Goal: Transaction & Acquisition: Purchase product/service

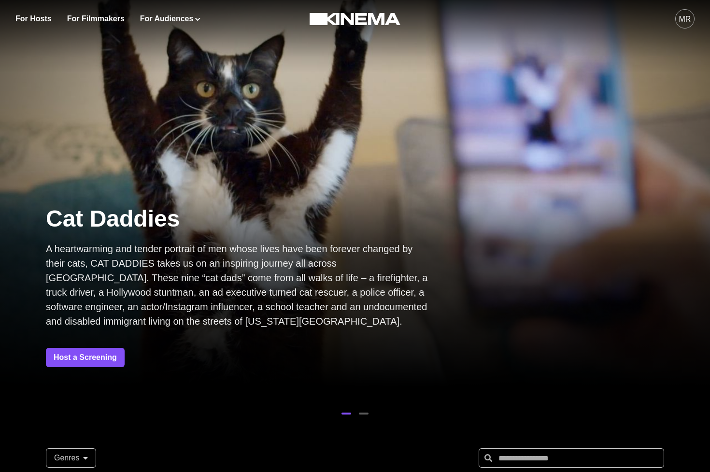
click at [688, 17] on div "MR" at bounding box center [685, 20] width 12 height 12
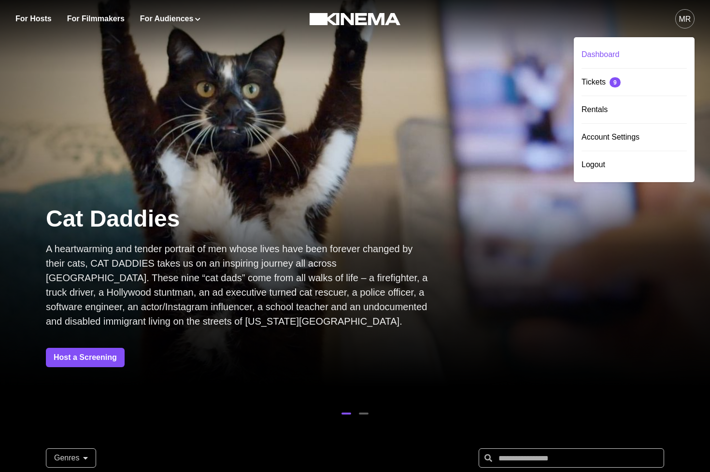
click at [652, 48] on div "Dashboard" at bounding box center [634, 54] width 105 height 27
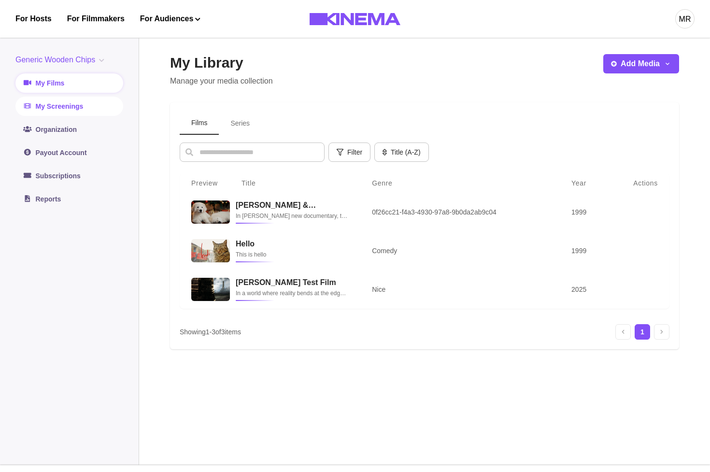
click at [60, 109] on link "My Screenings" at bounding box center [69, 106] width 108 height 19
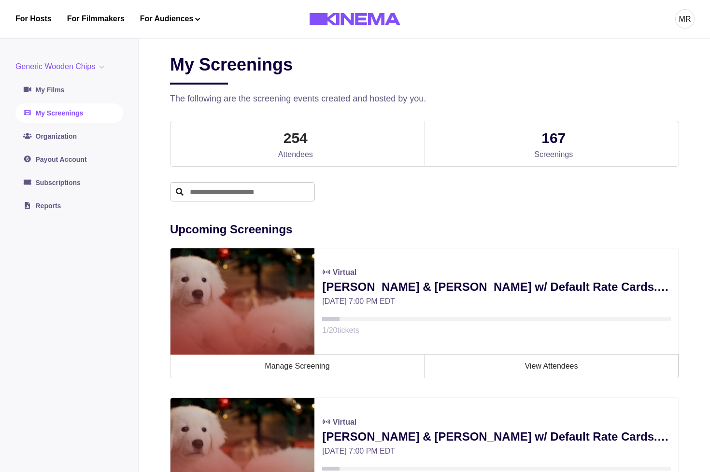
scroll to position [89, 0]
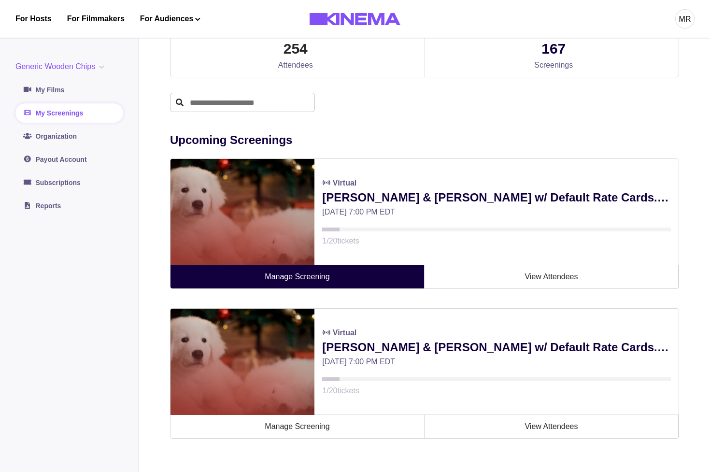
click at [373, 278] on link "Manage Screening" at bounding box center [298, 276] width 254 height 23
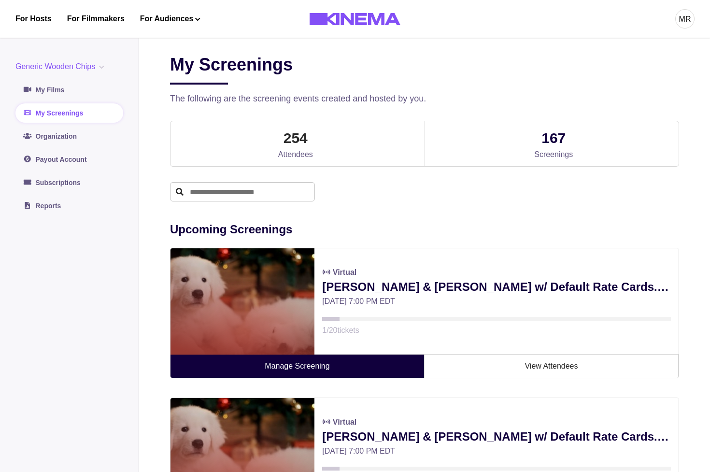
click at [331, 358] on link "Manage Screening" at bounding box center [298, 366] width 254 height 23
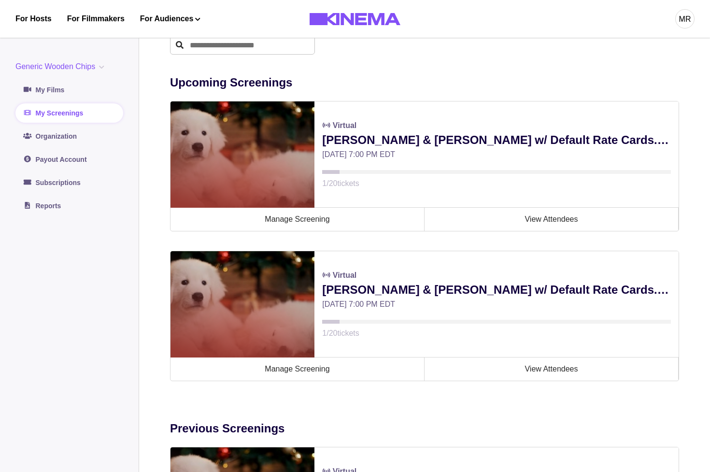
scroll to position [143, 0]
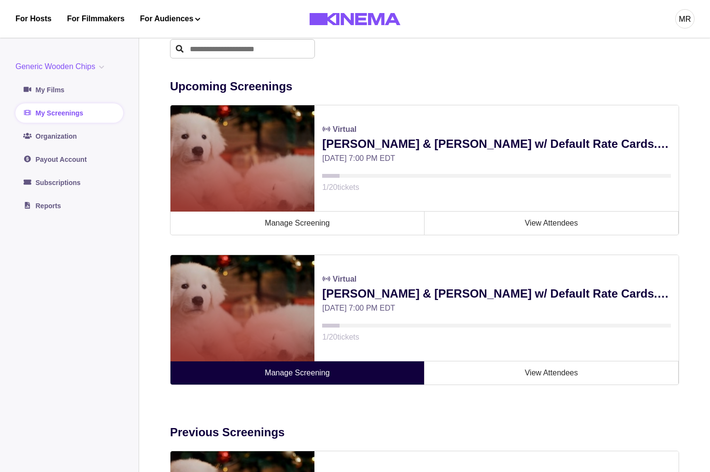
drag, startPoint x: 310, startPoint y: 394, endPoint x: 311, endPoint y: 383, distance: 11.6
click at [310, 394] on div "Upcoming Screenings Virtual Allan & Suzi w/ Default Rate Cards. Wow! Fri, Sep 2…" at bounding box center [424, 231] width 509 height 346
click at [311, 383] on link "Manage Screening" at bounding box center [298, 372] width 254 height 23
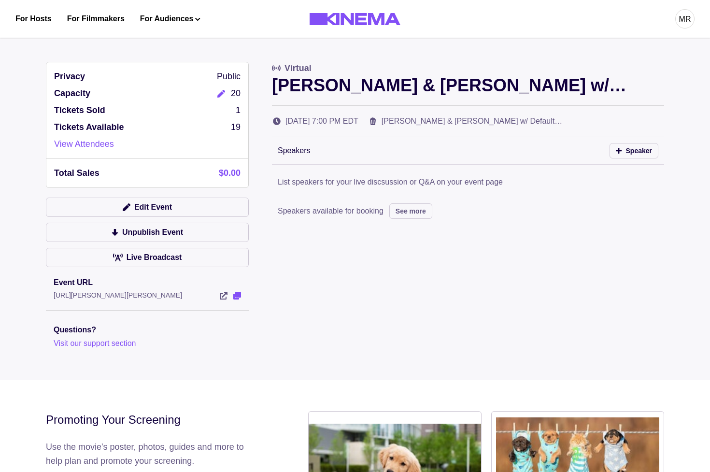
click at [237, 295] on icon "View Event" at bounding box center [237, 296] width 8 height 8
drag, startPoint x: 192, startPoint y: 205, endPoint x: 320, endPoint y: 138, distance: 144.4
click at [319, 140] on div "Privacy Public Capacity 20 Tickets Sold 1 Tickets Available 19 View Attendees T…" at bounding box center [355, 205] width 618 height 287
click at [237, 299] on div "http://localhost:3000/events/Allan-and-Suzi-w-Default-Rate-Cards.-Wow!-gckvnk" at bounding box center [147, 295] width 187 height 10
click at [240, 297] on icon "View Event" at bounding box center [237, 296] width 8 height 8
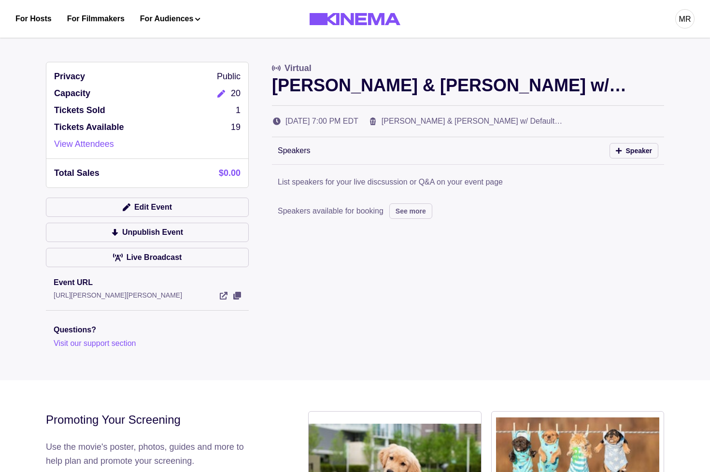
drag, startPoint x: 137, startPoint y: 194, endPoint x: 141, endPoint y: 217, distance: 23.0
click at [137, 195] on div "Privacy Public Capacity 20 Tickets Sold 1 Tickets Available 19 View Attendees T…" at bounding box center [147, 205] width 203 height 287
click at [141, 217] on div "Edit Event Unpublish Event Live Broadcast" at bounding box center [147, 235] width 203 height 75
click at [143, 209] on button "Edit Event" at bounding box center [147, 207] width 203 height 19
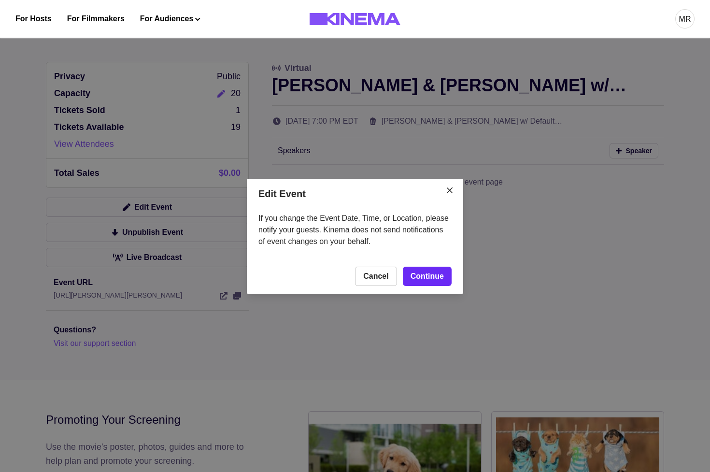
click at [427, 276] on link "Continue" at bounding box center [427, 276] width 49 height 19
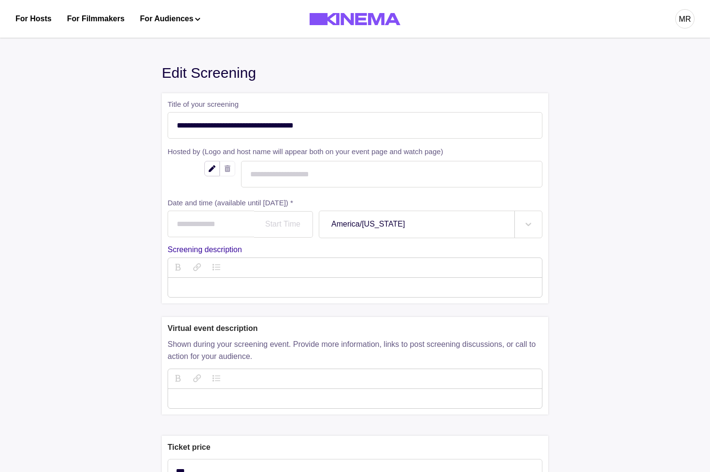
type input "**********"
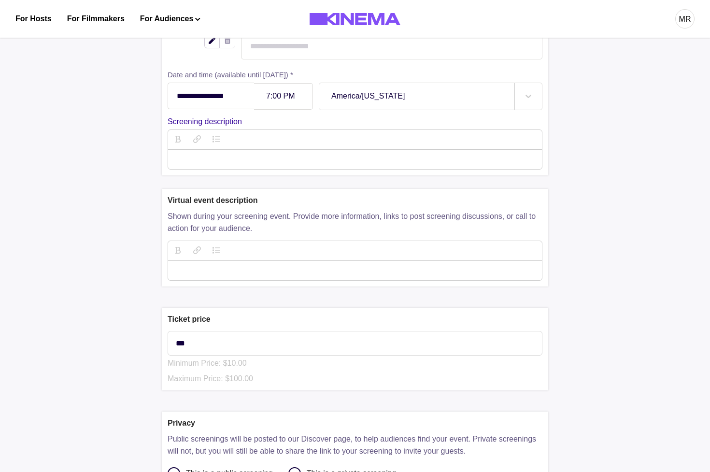
click at [208, 170] on div "**********" at bounding box center [355, 70] width 387 height 210
click at [213, 163] on p "description" at bounding box center [355, 160] width 359 height 12
click at [212, 158] on p "**********" at bounding box center [355, 160] width 359 height 12
click at [175, 142] on icon "button" at bounding box center [178, 139] width 6 height 8
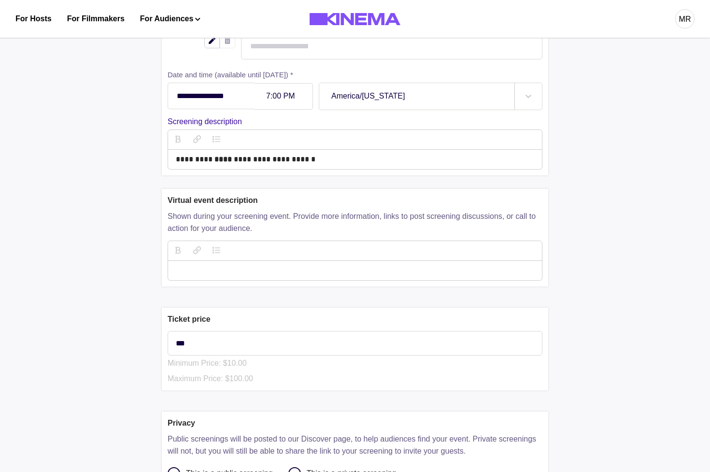
click at [323, 159] on p "**********" at bounding box center [355, 160] width 359 height 12
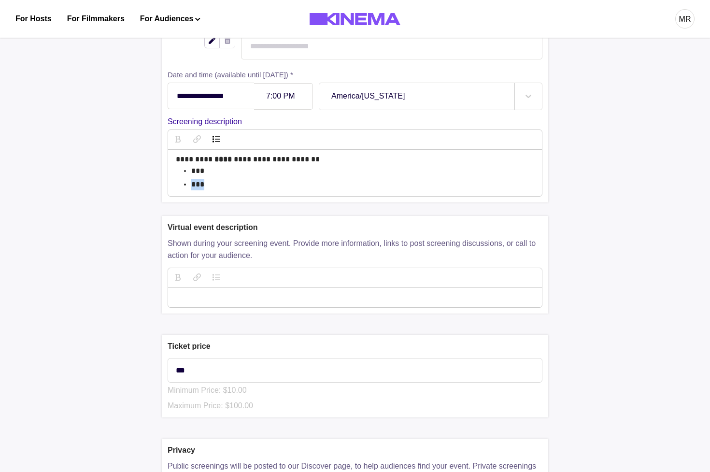
drag, startPoint x: 182, startPoint y: 145, endPoint x: 192, endPoint y: 151, distance: 11.9
click at [182, 145] on button "button" at bounding box center [177, 139] width 19 height 19
click at [227, 185] on p "***" at bounding box center [362, 185] width 343 height 12
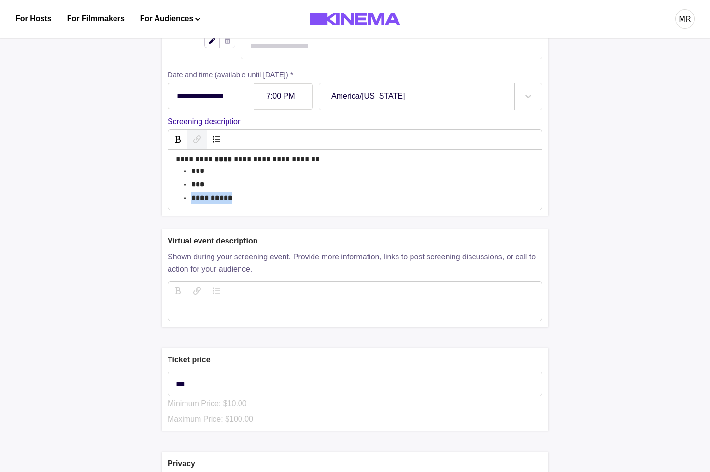
click at [195, 138] on icon "button" at bounding box center [197, 139] width 8 height 8
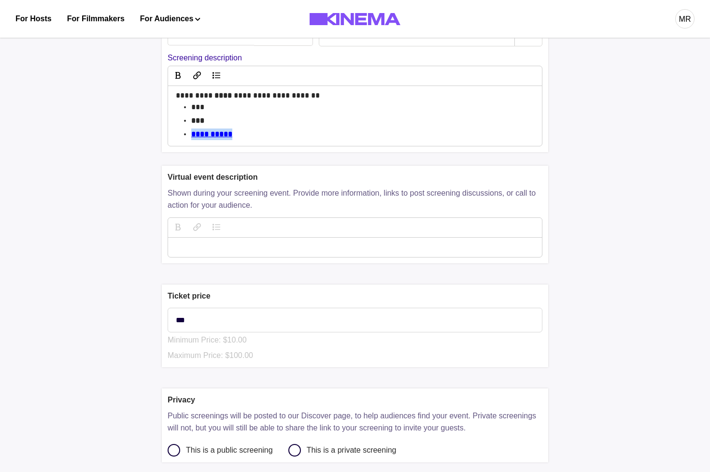
scroll to position [168, 0]
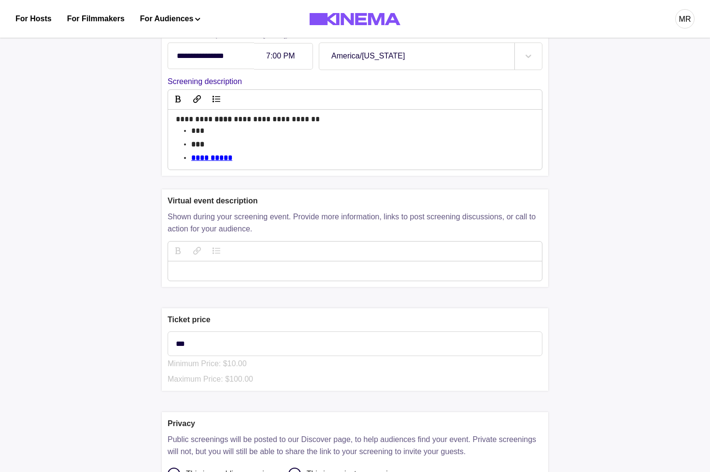
click at [219, 264] on div at bounding box center [355, 270] width 374 height 19
drag, startPoint x: 237, startPoint y: 267, endPoint x: 241, endPoint y: 273, distance: 7.4
click at [239, 271] on p "featureDescription" at bounding box center [355, 271] width 359 height 12
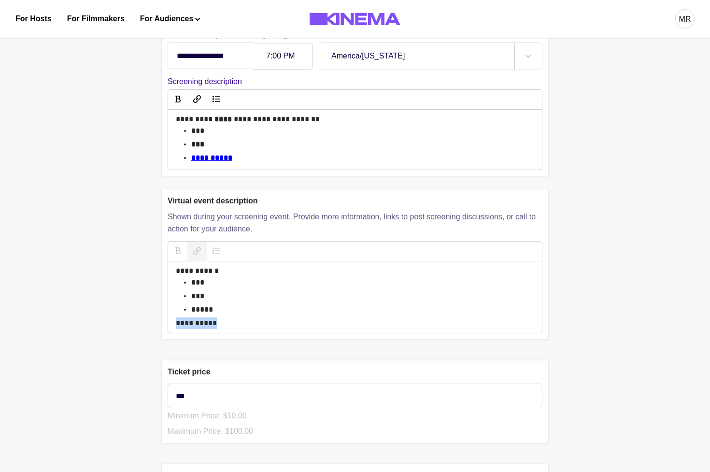
click at [191, 256] on button "button" at bounding box center [196, 251] width 19 height 19
click at [187, 306] on div "**********" at bounding box center [355, 297] width 359 height 64
click at [205, 303] on ul "*** *** *****" at bounding box center [362, 296] width 343 height 39
click at [172, 258] on button "button" at bounding box center [177, 251] width 19 height 19
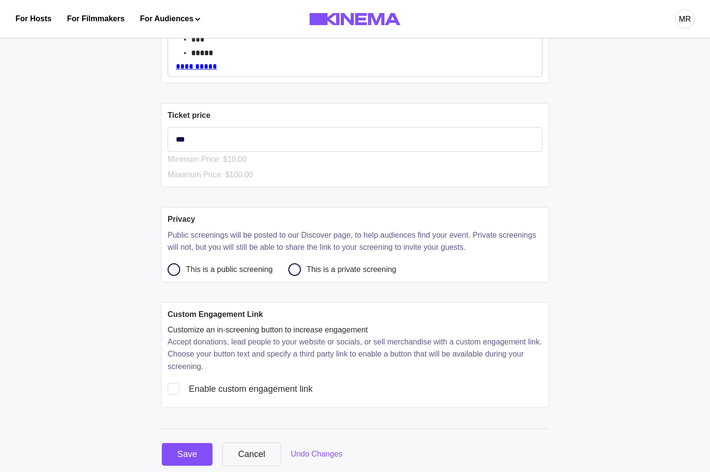
scroll to position [433, 0]
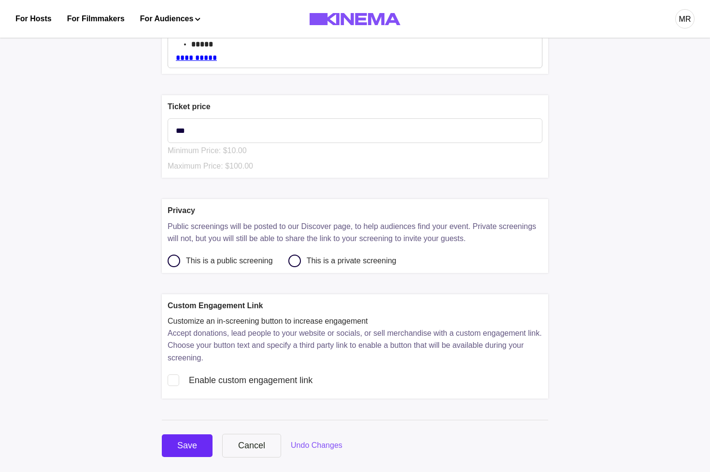
click at [197, 451] on div "Save" at bounding box center [187, 445] width 20 height 13
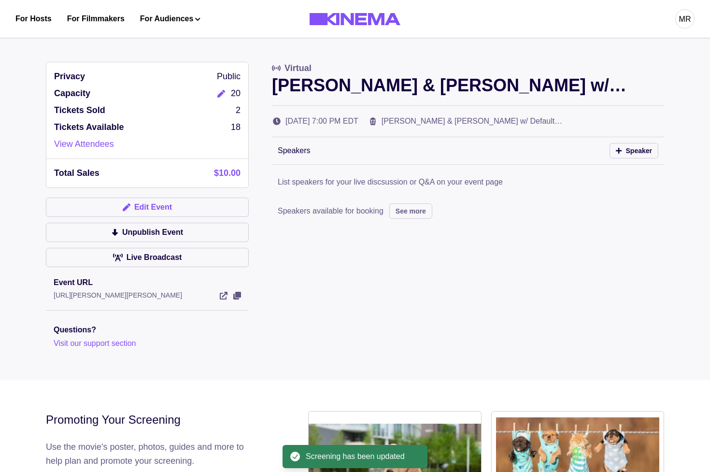
click at [103, 202] on button "Edit Event" at bounding box center [147, 207] width 203 height 19
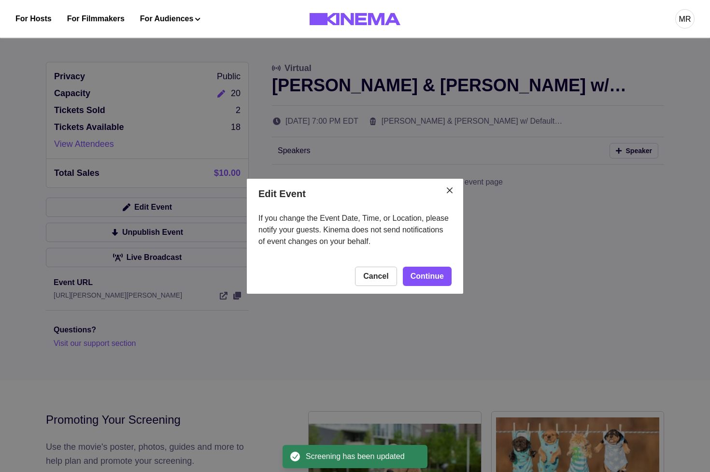
click at [460, 286] on footer "Cancel Continue" at bounding box center [355, 276] width 216 height 35
drag, startPoint x: 441, startPoint y: 280, endPoint x: 327, endPoint y: 247, distance: 119.3
click at [441, 280] on link "Continue" at bounding box center [427, 276] width 49 height 19
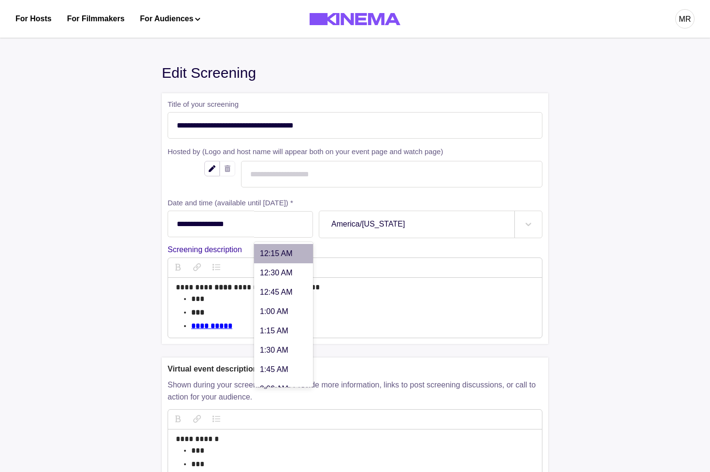
click at [288, 228] on div at bounding box center [283, 224] width 34 height 8
click at [205, 229] on input "**********" at bounding box center [211, 224] width 86 height 27
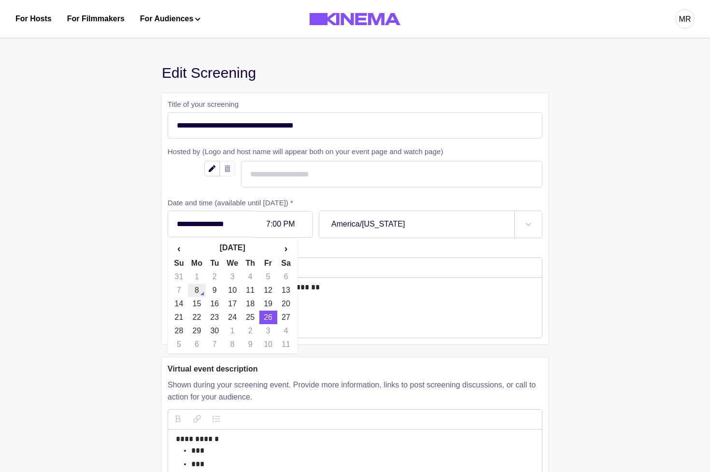
click at [192, 293] on td "8" at bounding box center [197, 291] width 18 height 14
type input "**********"
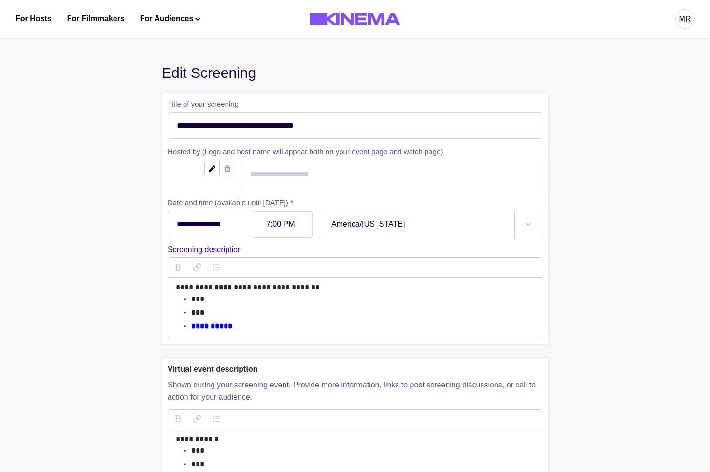
click at [277, 231] on div "7:00 PM" at bounding box center [283, 224] width 59 height 27
type input "*******"
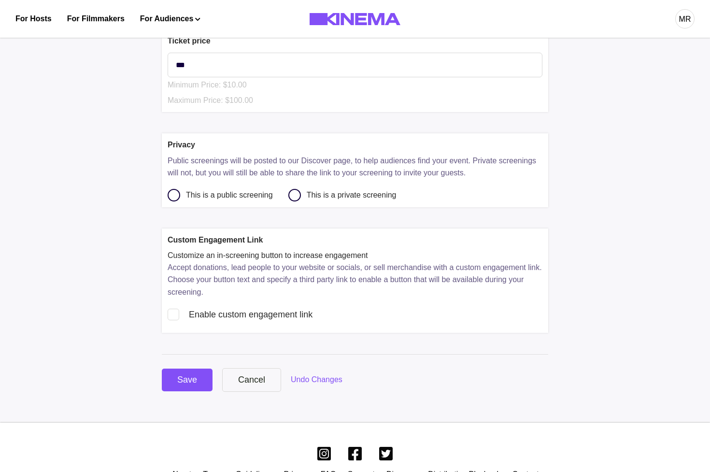
scroll to position [548, 0]
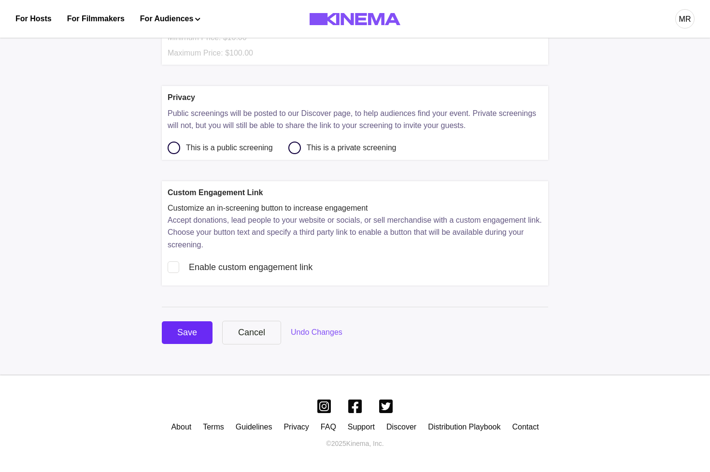
drag, startPoint x: 180, startPoint y: 354, endPoint x: 174, endPoint y: 332, distance: 23.1
click at [174, 332] on button "Save" at bounding box center [187, 332] width 51 height 23
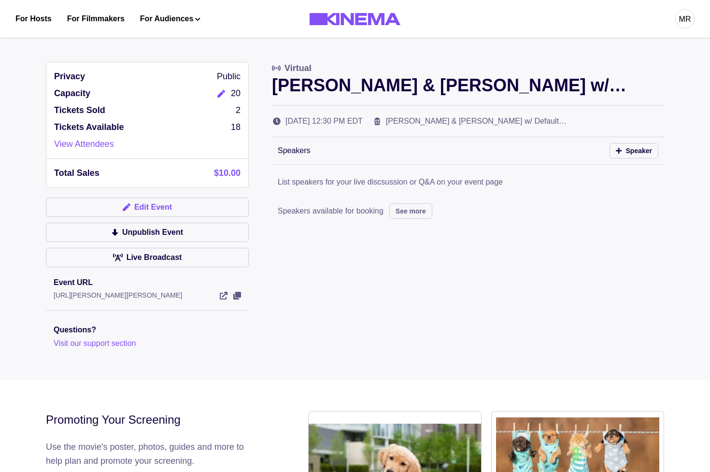
click at [142, 206] on button "Edit Event" at bounding box center [147, 207] width 203 height 19
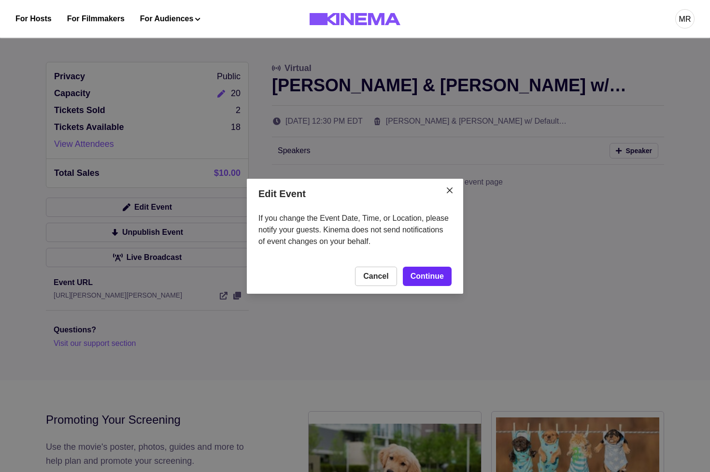
click at [417, 273] on link "Continue" at bounding box center [427, 276] width 49 height 19
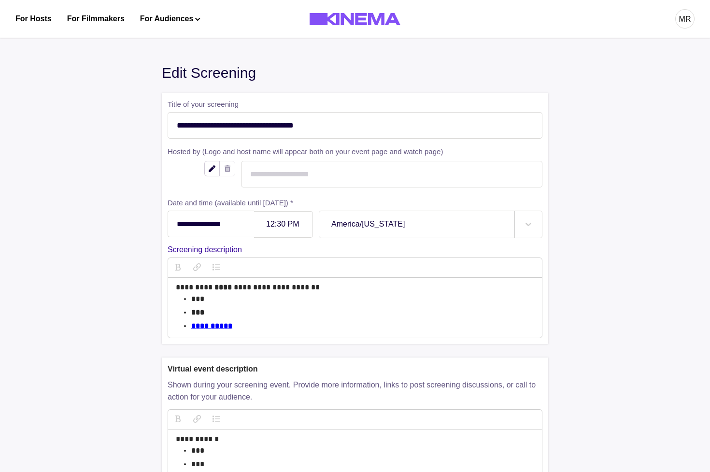
click at [278, 225] on div at bounding box center [283, 224] width 34 height 8
type input "*******"
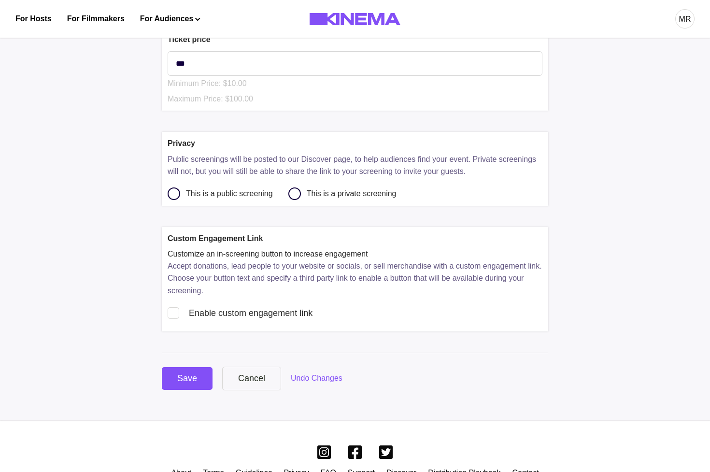
scroll to position [548, 0]
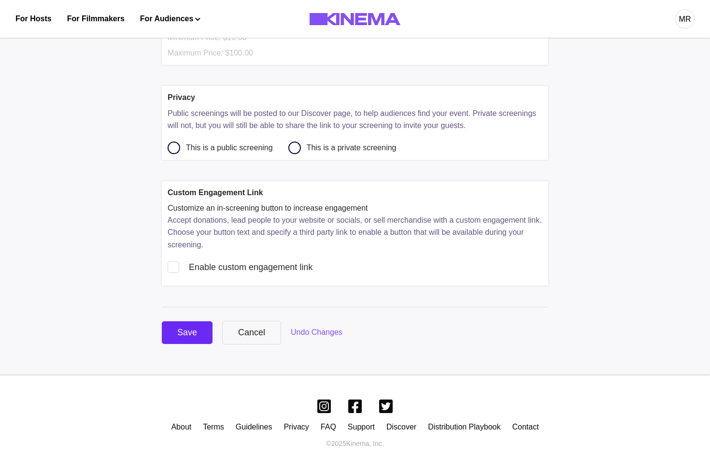
drag, startPoint x: 160, startPoint y: 340, endPoint x: 167, endPoint y: 336, distance: 8.0
click at [168, 335] on button "Save" at bounding box center [187, 332] width 51 height 23
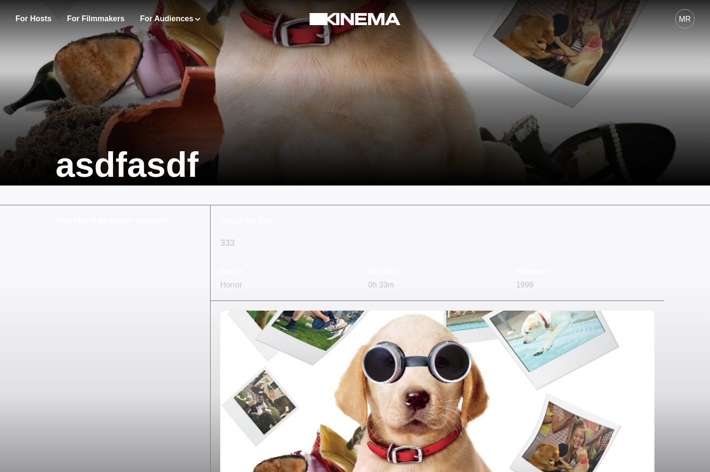
scroll to position [202, 0]
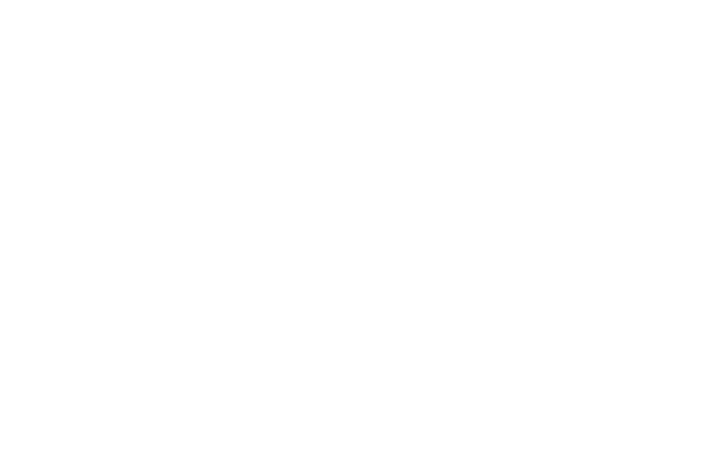
scroll to position [202, 0]
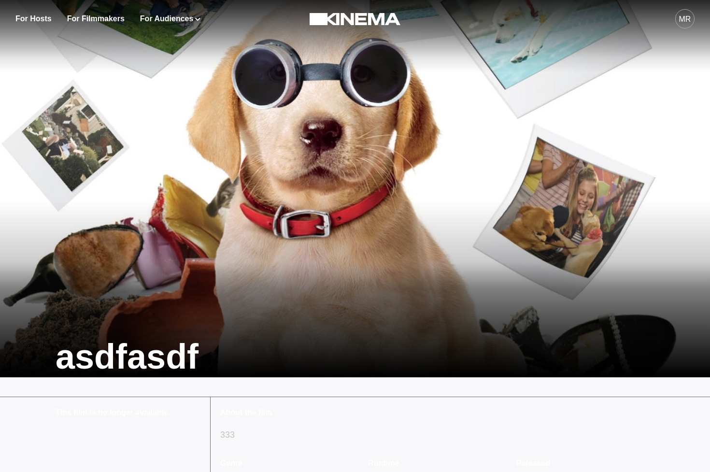
scroll to position [202, 0]
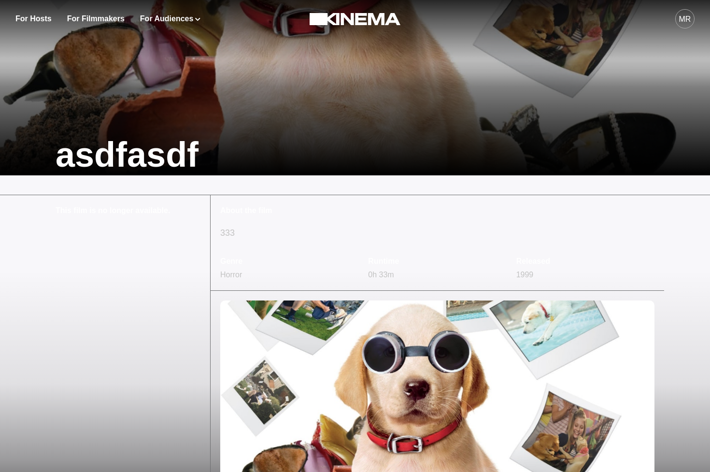
click at [77, 213] on p "This film is no longer available." at bounding box center [128, 211] width 145 height 12
copy p "This film is no longer available."
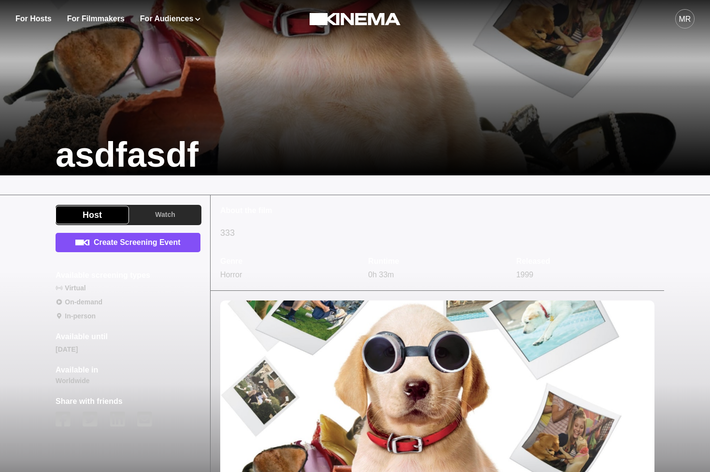
scroll to position [202, 0]
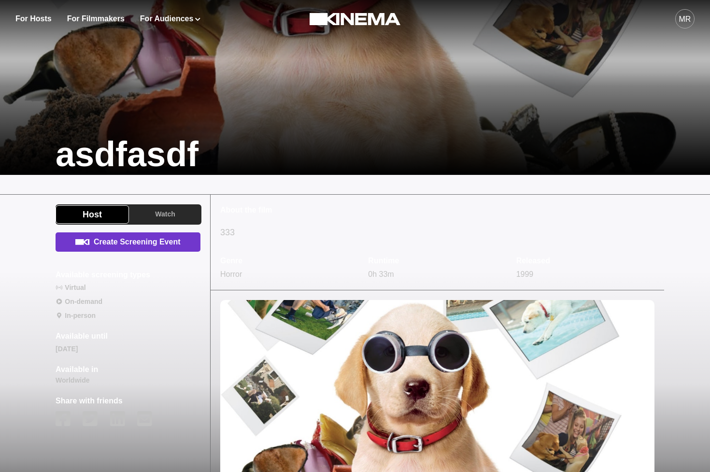
click at [133, 245] on link "Create Screening Event" at bounding box center [128, 241] width 145 height 19
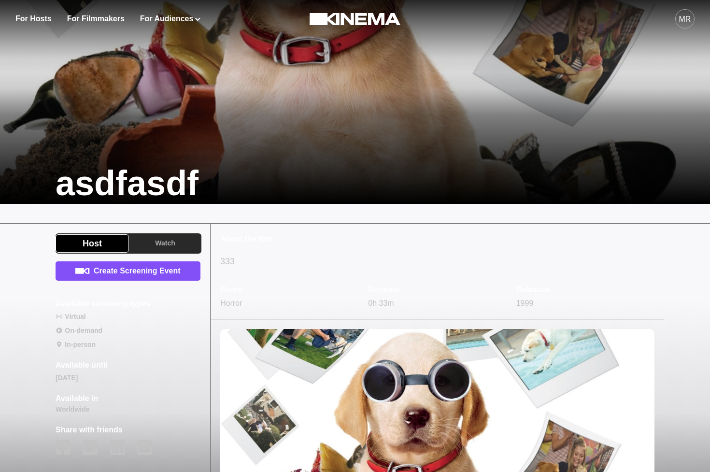
scroll to position [208, 0]
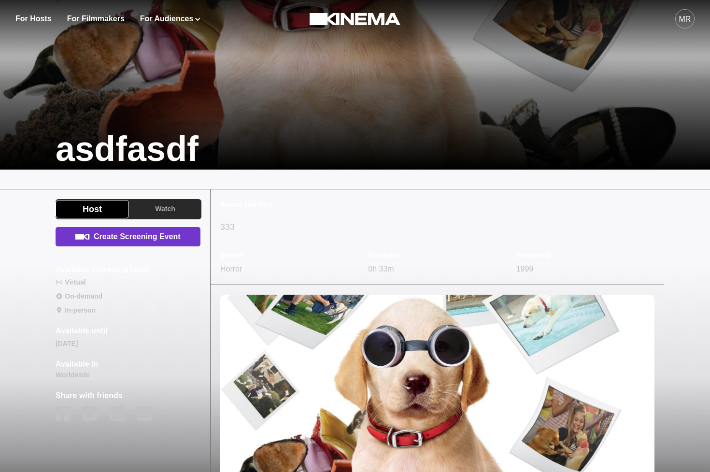
click at [145, 231] on link "Create Screening Event" at bounding box center [128, 236] width 145 height 19
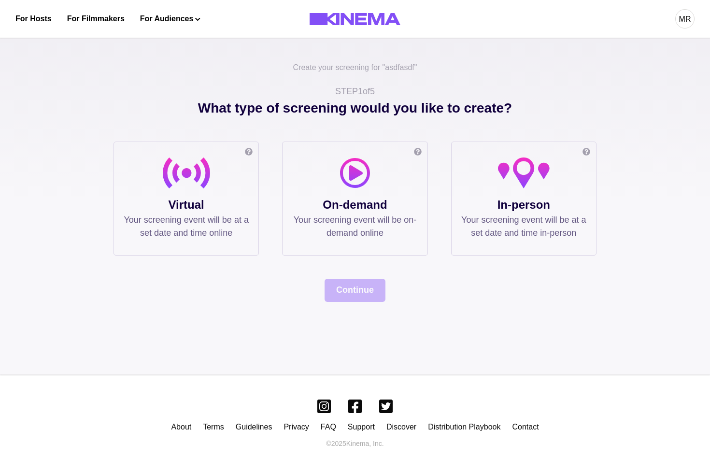
click at [234, 207] on p "Virtual" at bounding box center [186, 204] width 125 height 17
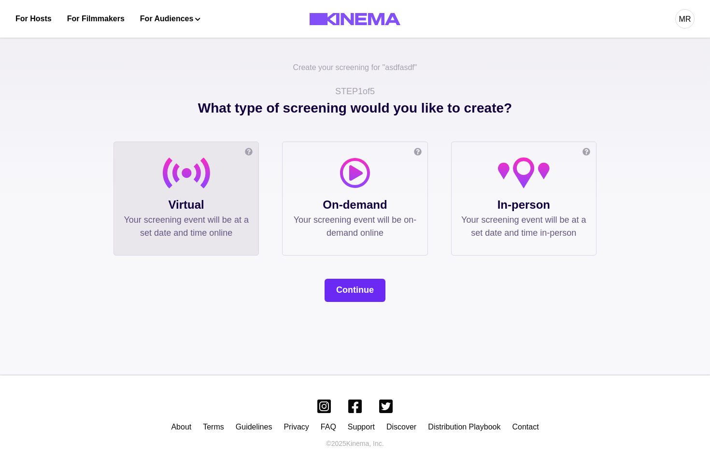
click at [345, 294] on button "Continue" at bounding box center [355, 290] width 61 height 23
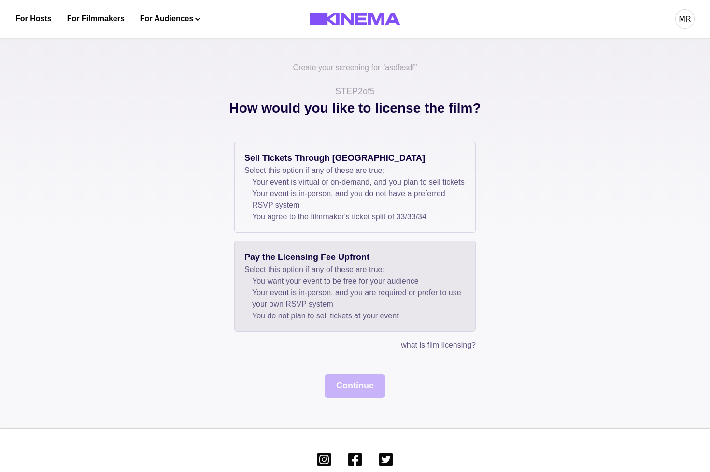
drag, startPoint x: 285, startPoint y: 204, endPoint x: 315, endPoint y: 276, distance: 78.2
click at [285, 204] on li "Your event is in-person, and you do not have a preferred RSVP system" at bounding box center [359, 199] width 214 height 23
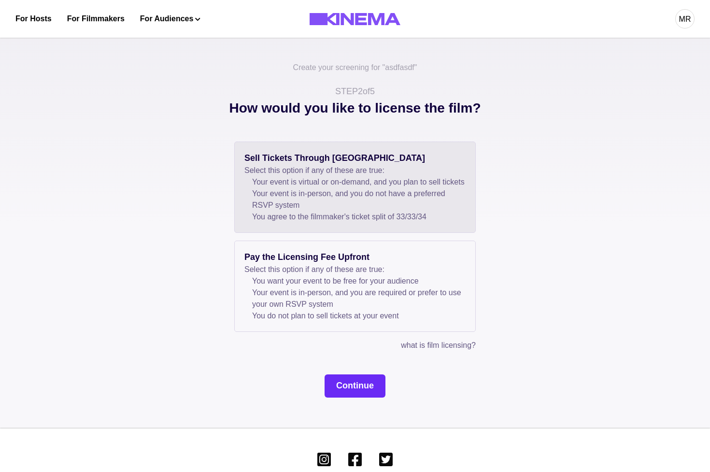
click at [349, 398] on button "Continue" at bounding box center [355, 385] width 61 height 23
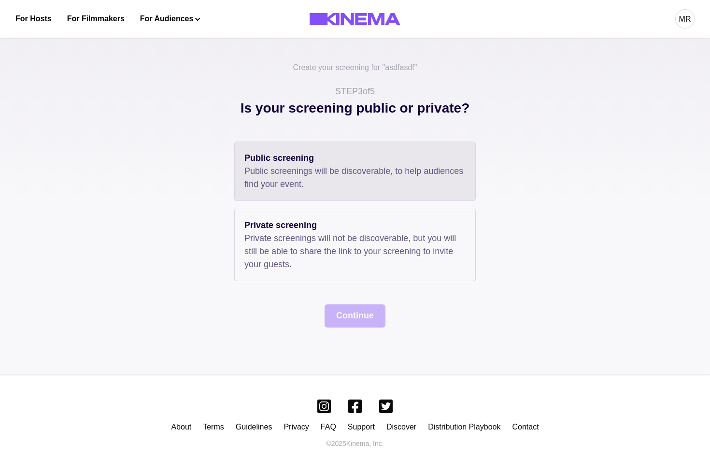
drag, startPoint x: 302, startPoint y: 207, endPoint x: 304, endPoint y: 200, distance: 8.0
click at [302, 207] on div "Public screening Public screenings will be discoverable, to help audiences find…" at bounding box center [355, 212] width 242 height 140
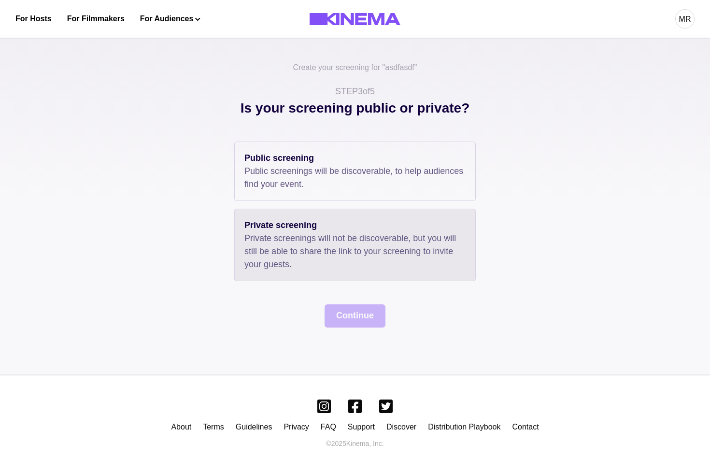
drag, startPoint x: 304, startPoint y: 195, endPoint x: 327, endPoint y: 229, distance: 40.5
click at [304, 196] on div "Public screening Public screenings will be discoverable, to help audiences find…" at bounding box center [355, 171] width 242 height 59
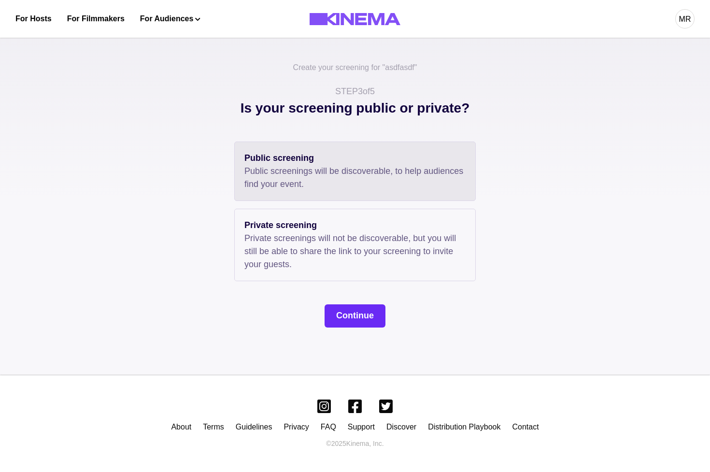
drag, startPoint x: 357, startPoint y: 289, endPoint x: 357, endPoint y: 316, distance: 26.6
click at [357, 292] on div "Public screening Public screenings will be discoverable, to help audiences find…" at bounding box center [355, 235] width 483 height 186
click at [357, 316] on button "Continue" at bounding box center [355, 315] width 61 height 23
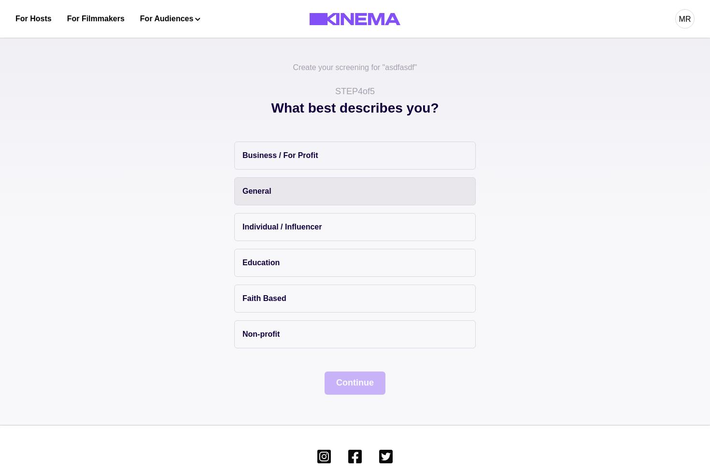
click at [280, 191] on button "General" at bounding box center [355, 191] width 242 height 28
click at [354, 380] on button "Continue" at bounding box center [355, 383] width 61 height 23
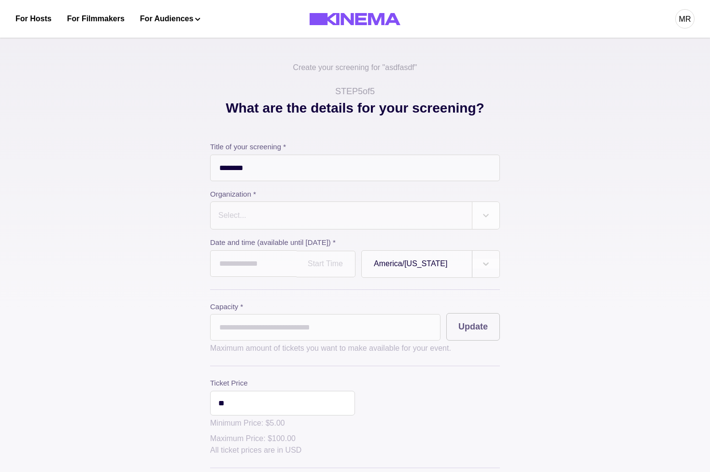
click at [254, 209] on div at bounding box center [341, 216] width 248 height 14
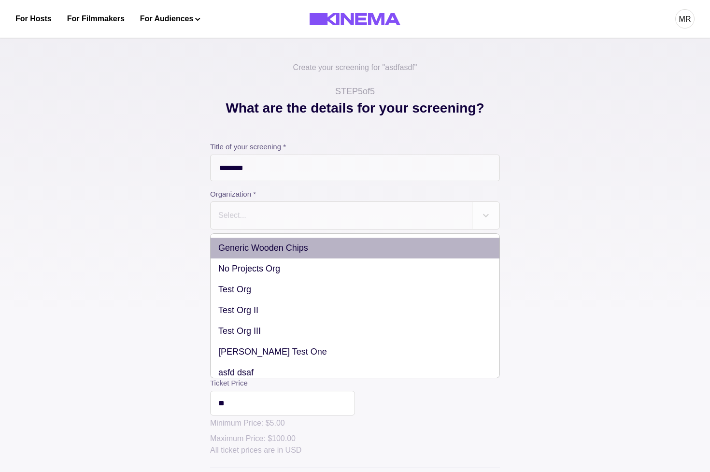
click at [262, 254] on div "Generic Wooden Chips" at bounding box center [355, 248] width 289 height 21
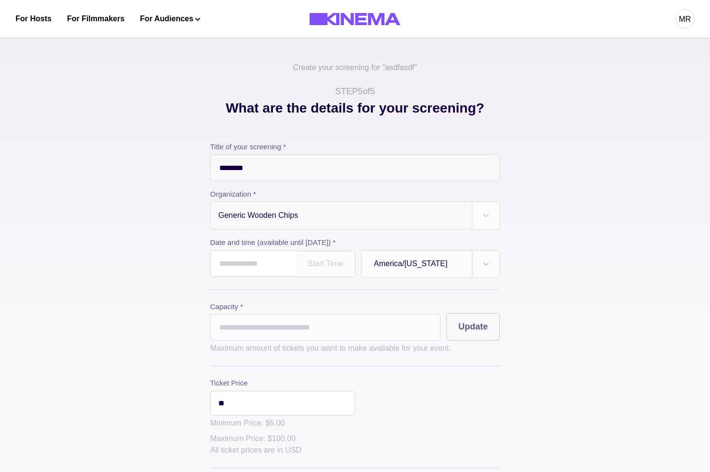
click at [248, 261] on input "text" at bounding box center [253, 263] width 86 height 27
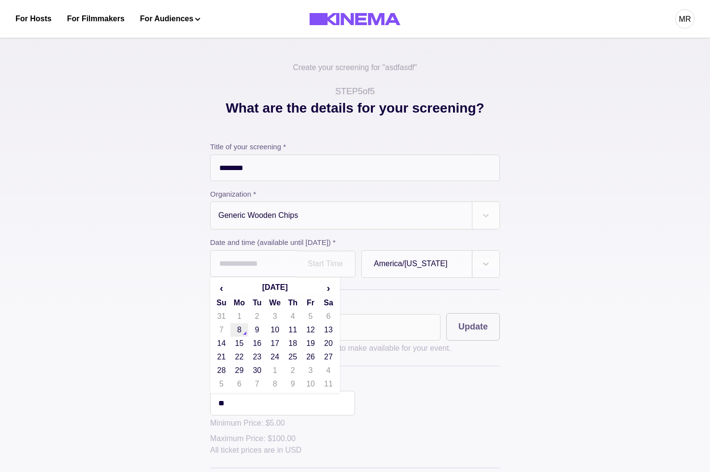
click at [244, 335] on td "8" at bounding box center [239, 330] width 18 height 14
type input "**********"
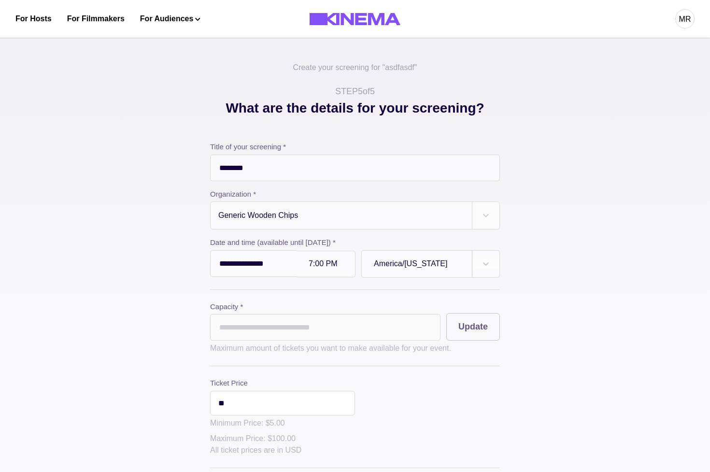
click at [316, 268] on div at bounding box center [326, 264] width 34 height 8
type input "*******"
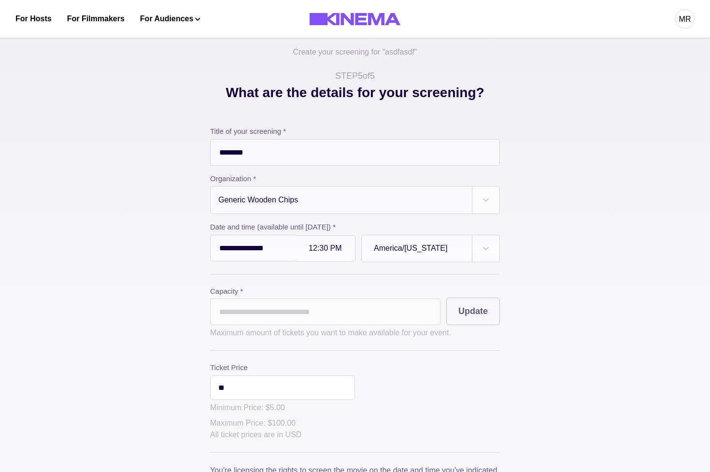
click at [273, 323] on input "*" at bounding box center [325, 312] width 230 height 27
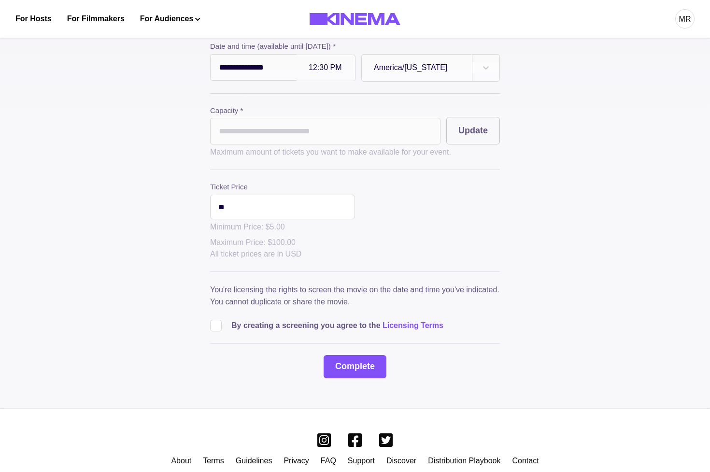
scroll to position [233, 0]
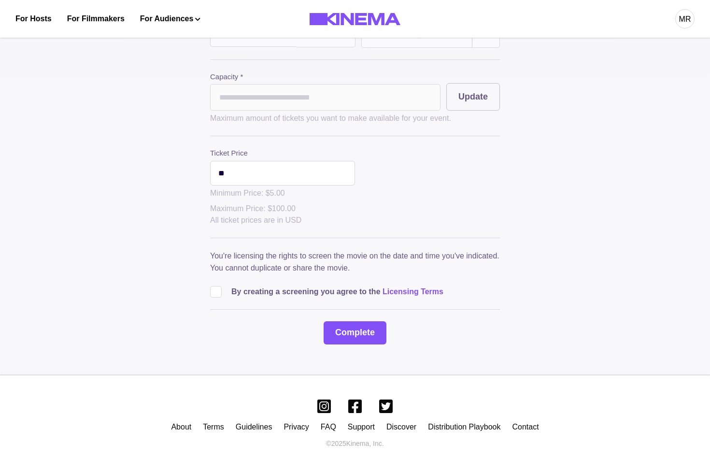
type input "***"
drag, startPoint x: 250, startPoint y: 160, endPoint x: 228, endPoint y: 225, distance: 67.8
click at [250, 162] on input "**" at bounding box center [282, 173] width 145 height 25
drag, startPoint x: 218, startPoint y: 290, endPoint x: 252, endPoint y: 302, distance: 35.3
click at [219, 291] on span at bounding box center [216, 292] width 12 height 12
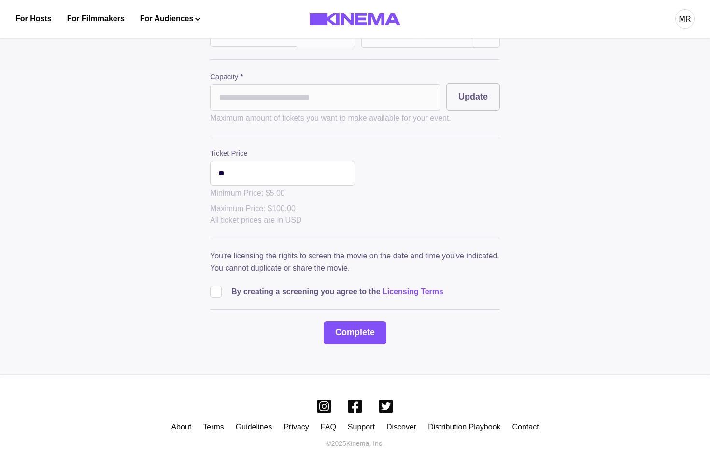
click at [411, 367] on div "**********" at bounding box center [355, 88] width 710 height 574
click at [364, 337] on button "Complete" at bounding box center [355, 332] width 63 height 23
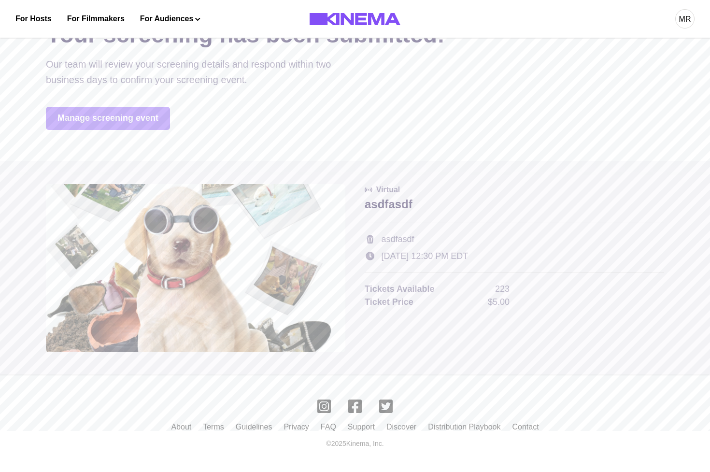
scroll to position [0, 0]
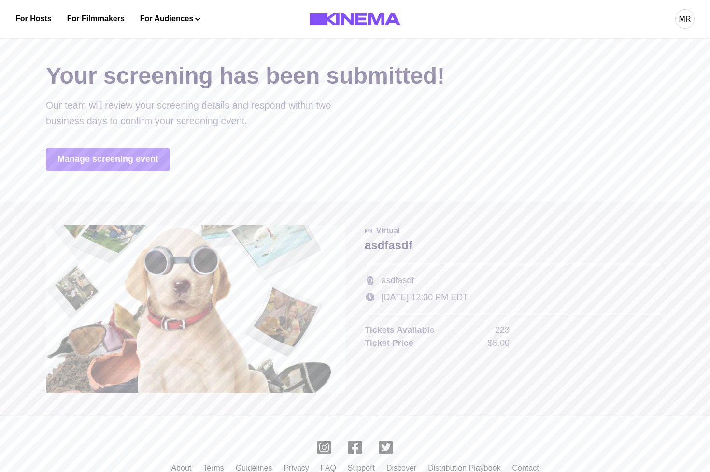
drag, startPoint x: 149, startPoint y: 169, endPoint x: 155, endPoint y: 169, distance: 5.8
click at [149, 169] on link "Manage screening event" at bounding box center [108, 159] width 124 height 23
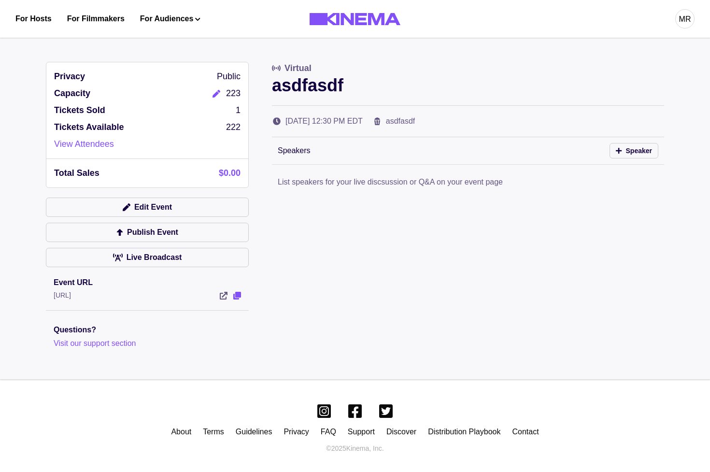
click at [238, 300] on div "Privacy Public Capacity 223 Tickets Sold 1 Tickets Available 222 View Attendees…" at bounding box center [147, 205] width 203 height 287
click at [238, 297] on icon "View Event" at bounding box center [237, 296] width 8 height 8
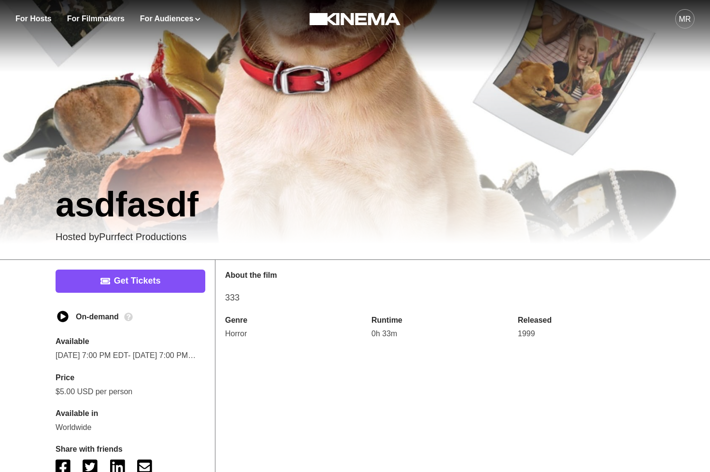
scroll to position [133, 0]
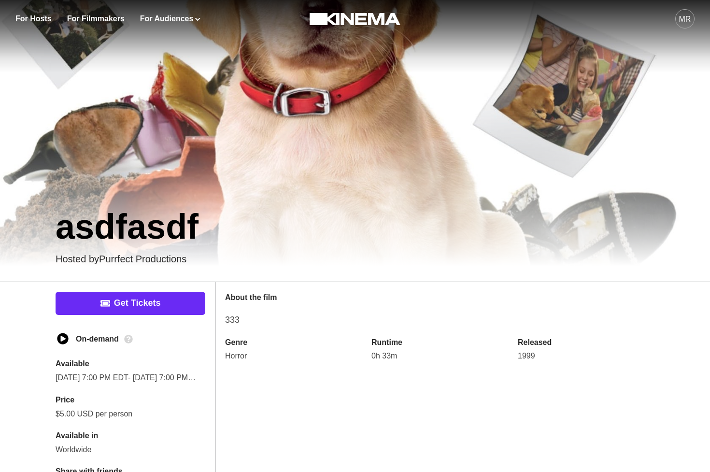
click at [138, 304] on link "Get Tickets" at bounding box center [131, 303] width 150 height 23
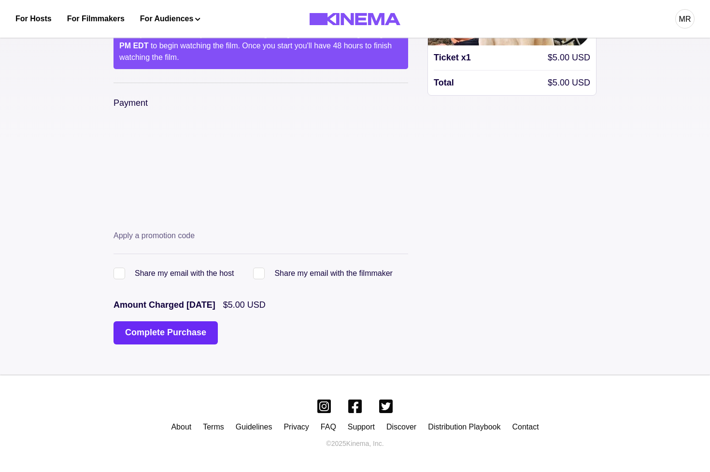
click at [187, 324] on button "Complete Purchase" at bounding box center [166, 332] width 104 height 23
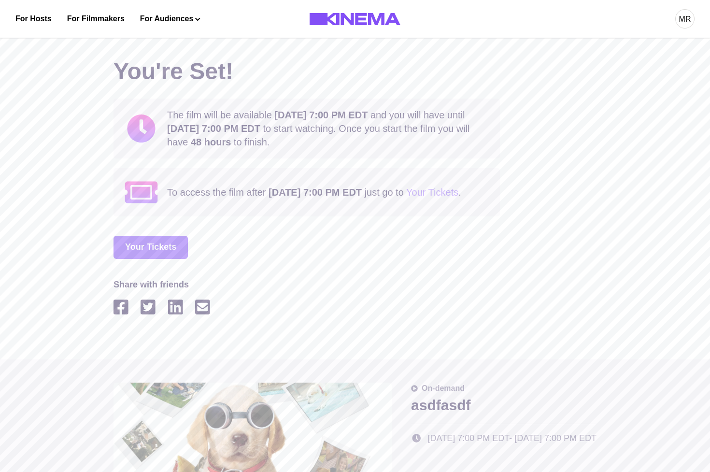
click at [159, 258] on link "Your Tickets" at bounding box center [151, 247] width 74 height 23
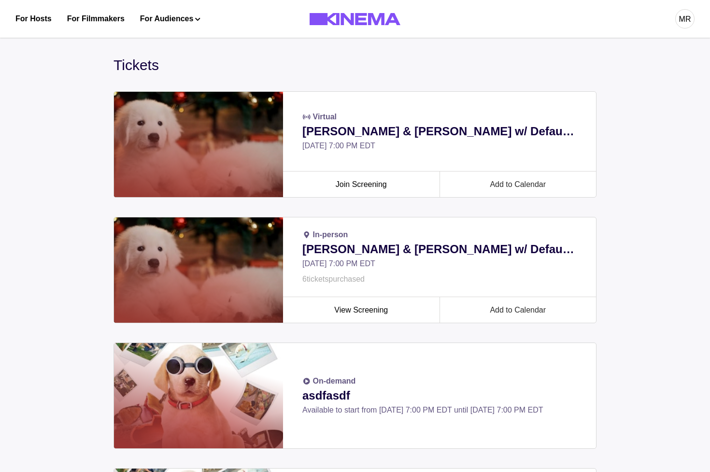
scroll to position [0, 0]
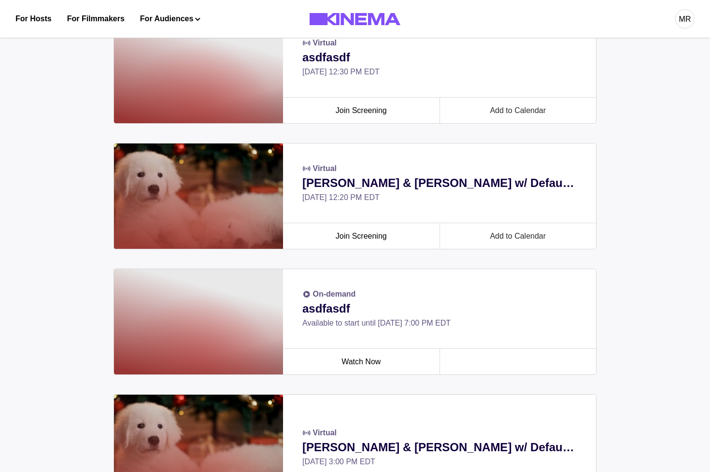
scroll to position [447, 0]
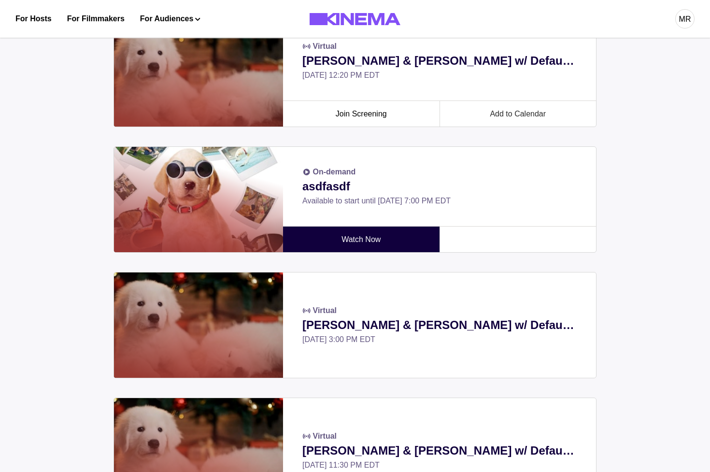
click at [336, 239] on link "Watch Now" at bounding box center [361, 240] width 141 height 26
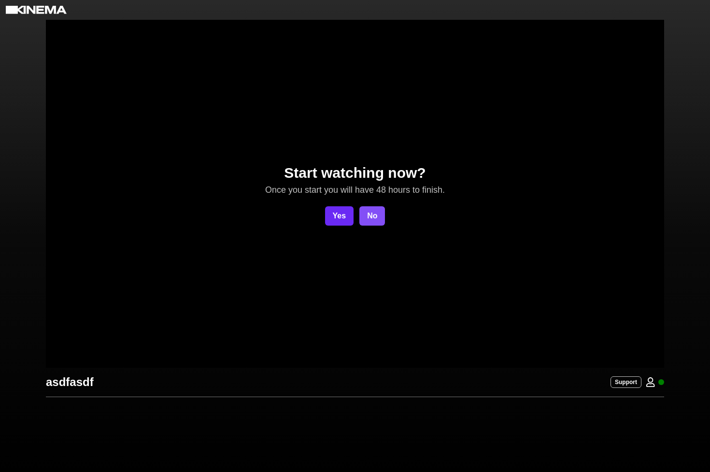
drag, startPoint x: 341, startPoint y: 214, endPoint x: 331, endPoint y: 212, distance: 9.9
click at [341, 214] on button "Yes" at bounding box center [339, 215] width 29 height 19
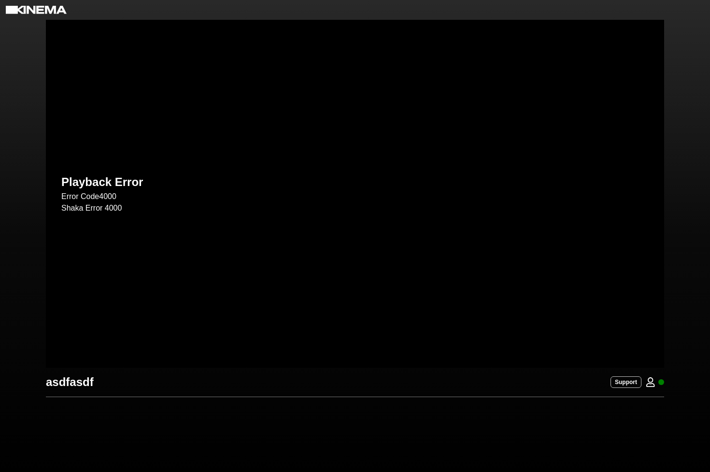
click at [290, 457] on div "asdfasdf Support" at bounding box center [355, 420] width 618 height 104
